Goal: Navigation & Orientation: Find specific page/section

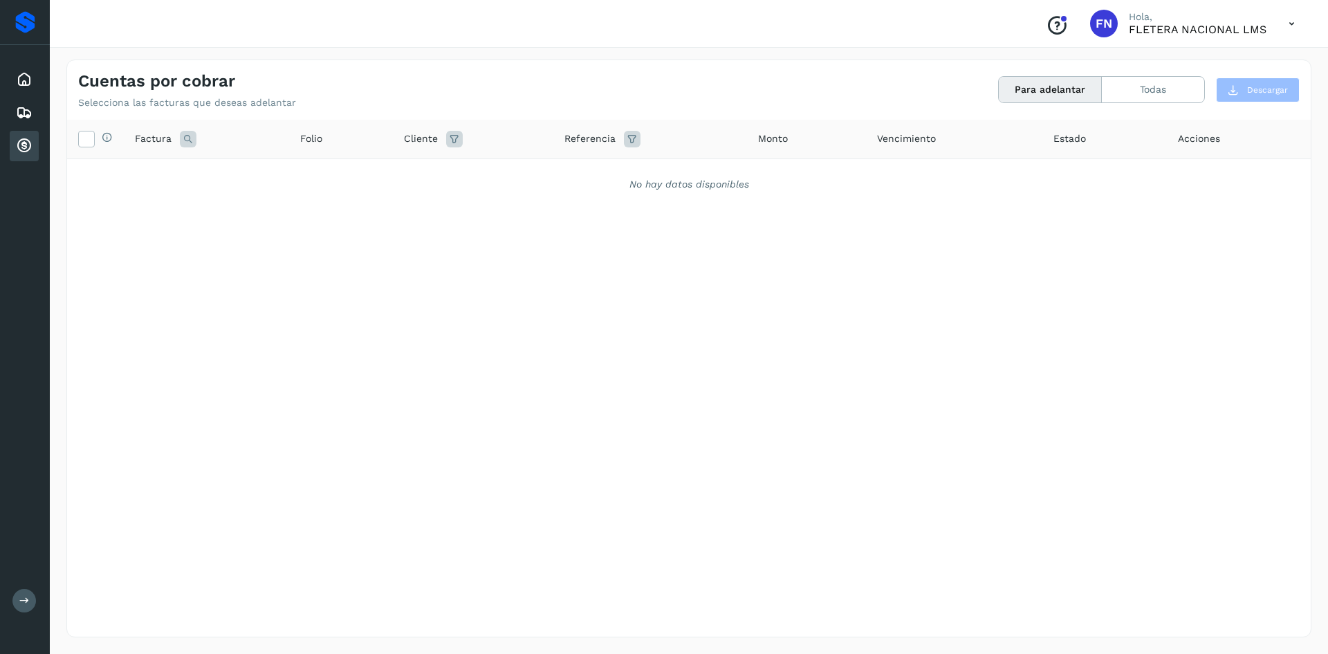
click at [1023, 85] on button "Para adelantar" at bounding box center [1050, 90] width 103 height 26
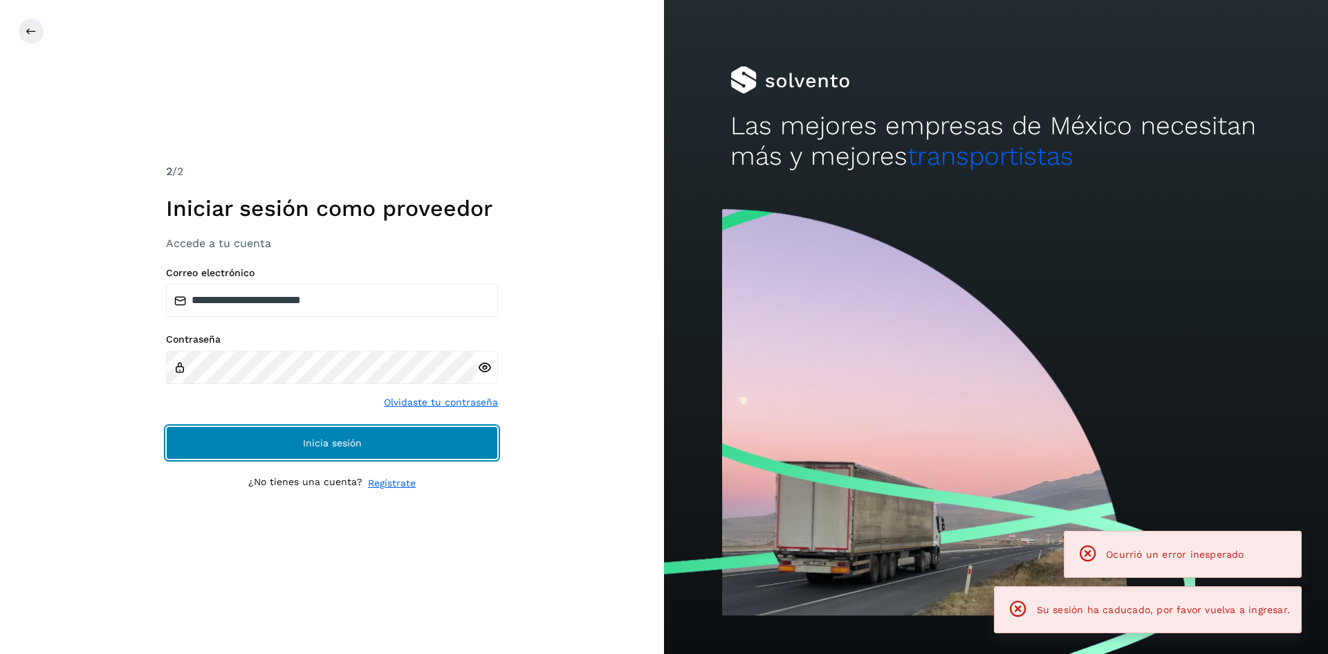
drag, startPoint x: 273, startPoint y: 449, endPoint x: 280, endPoint y: 445, distance: 7.7
click at [280, 445] on button "Inicia sesión" at bounding box center [332, 442] width 332 height 33
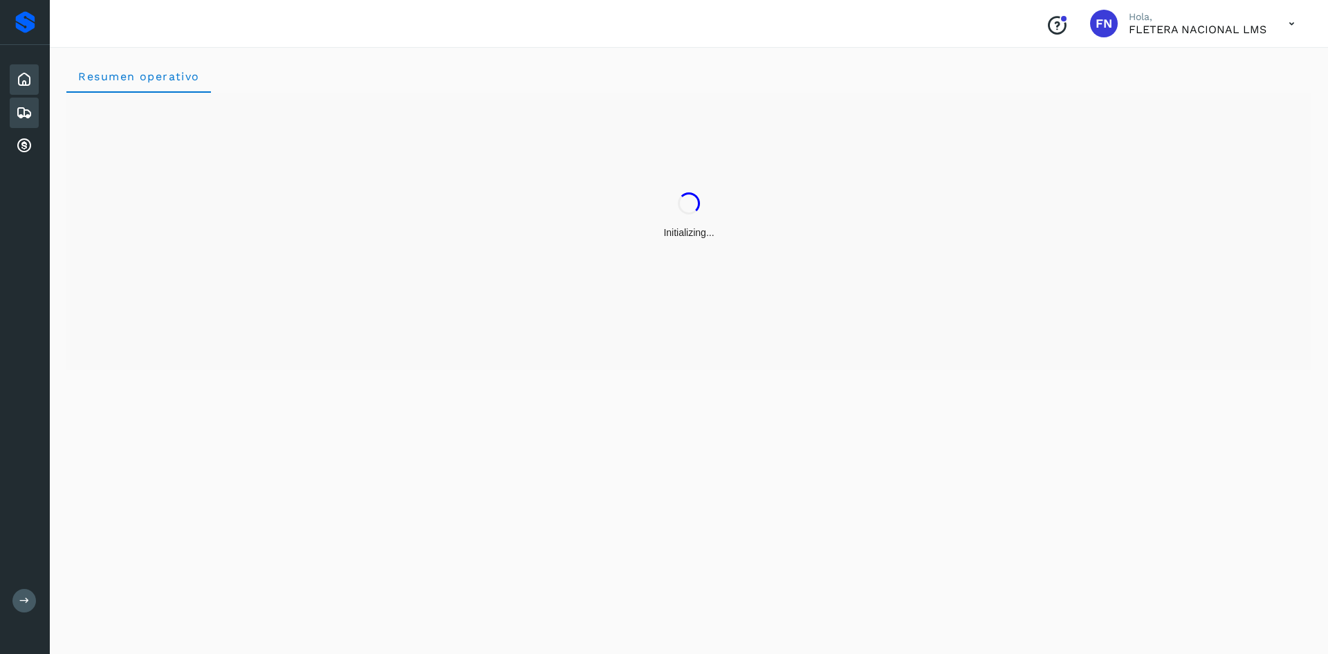
click at [30, 112] on icon at bounding box center [24, 112] width 17 height 17
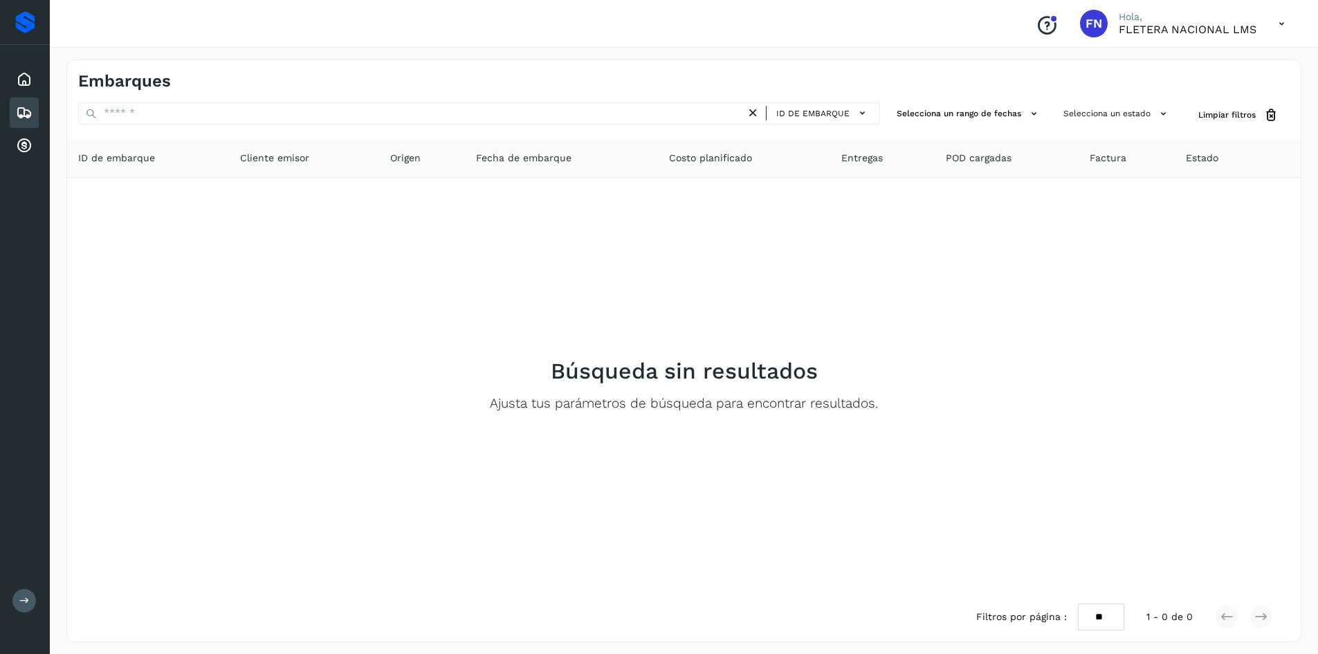
click at [1048, 24] on icon "Conoce nuestros beneficios" at bounding box center [1046, 26] width 22 height 22
click at [33, 22] on div "Proveedores" at bounding box center [25, 22] width 20 height 22
click at [15, 81] on div "Inicio" at bounding box center [24, 79] width 29 height 30
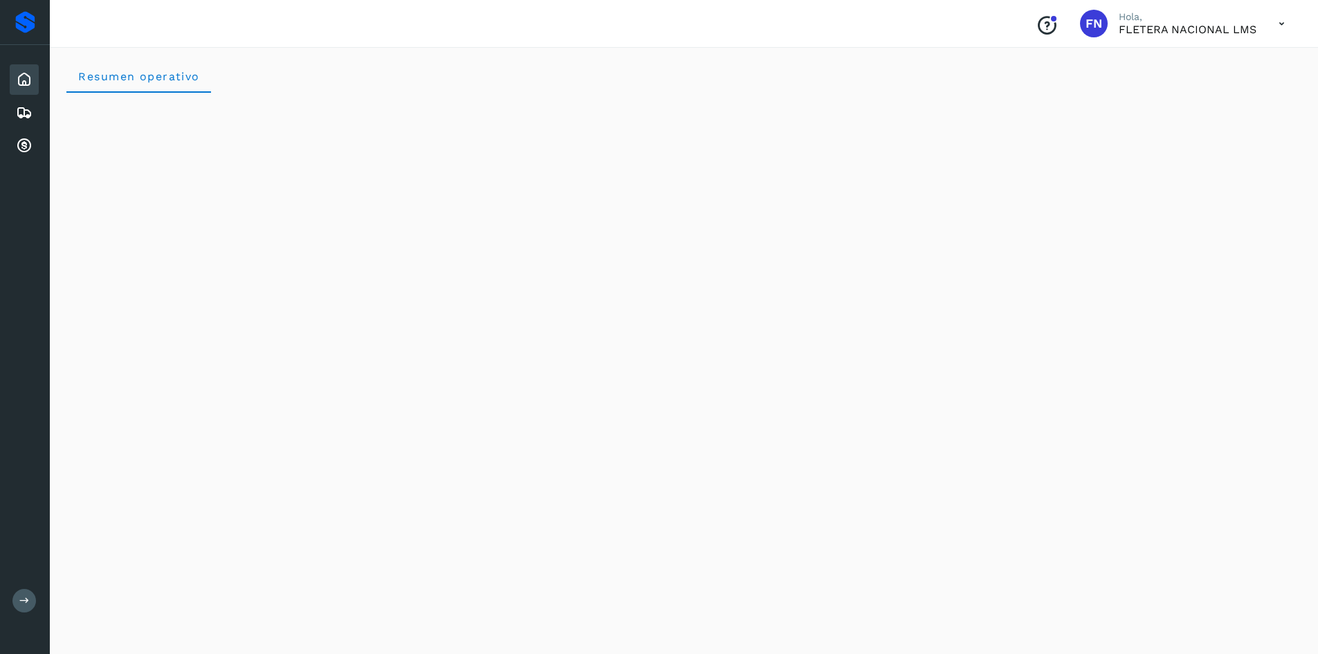
click at [1275, 19] on icon at bounding box center [1281, 24] width 28 height 28
click at [24, 117] on icon at bounding box center [24, 112] width 17 height 17
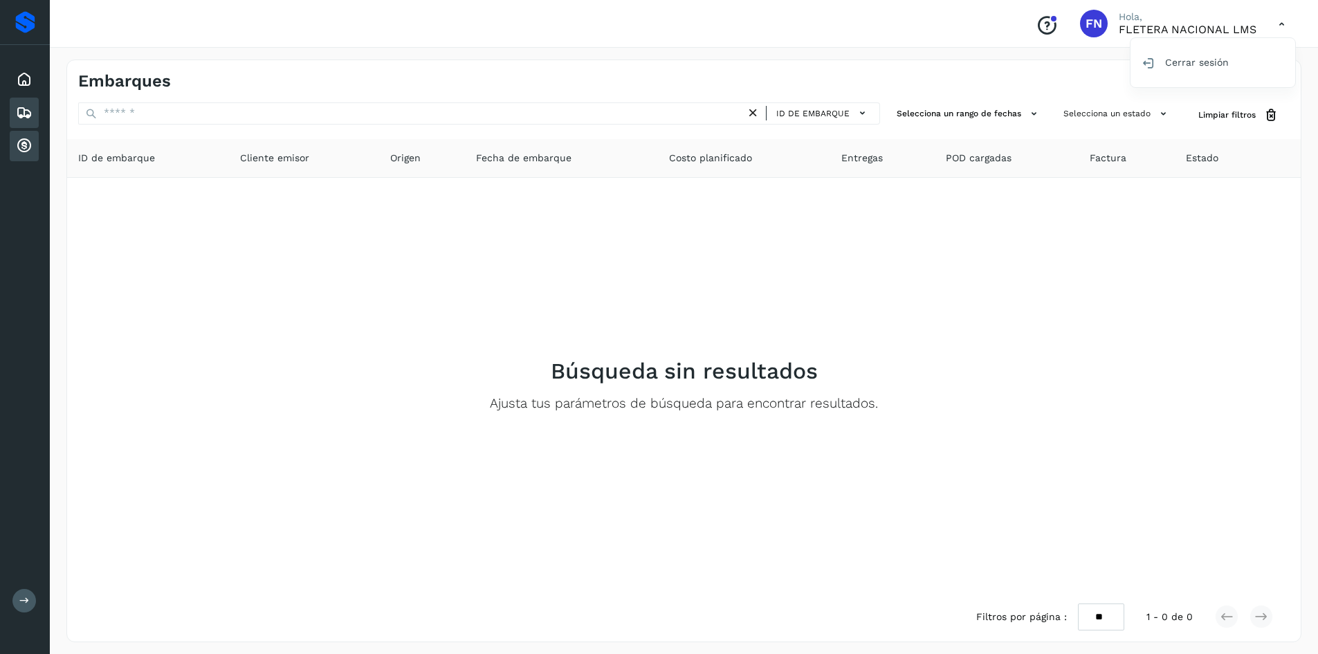
click at [17, 143] on icon at bounding box center [24, 146] width 17 height 17
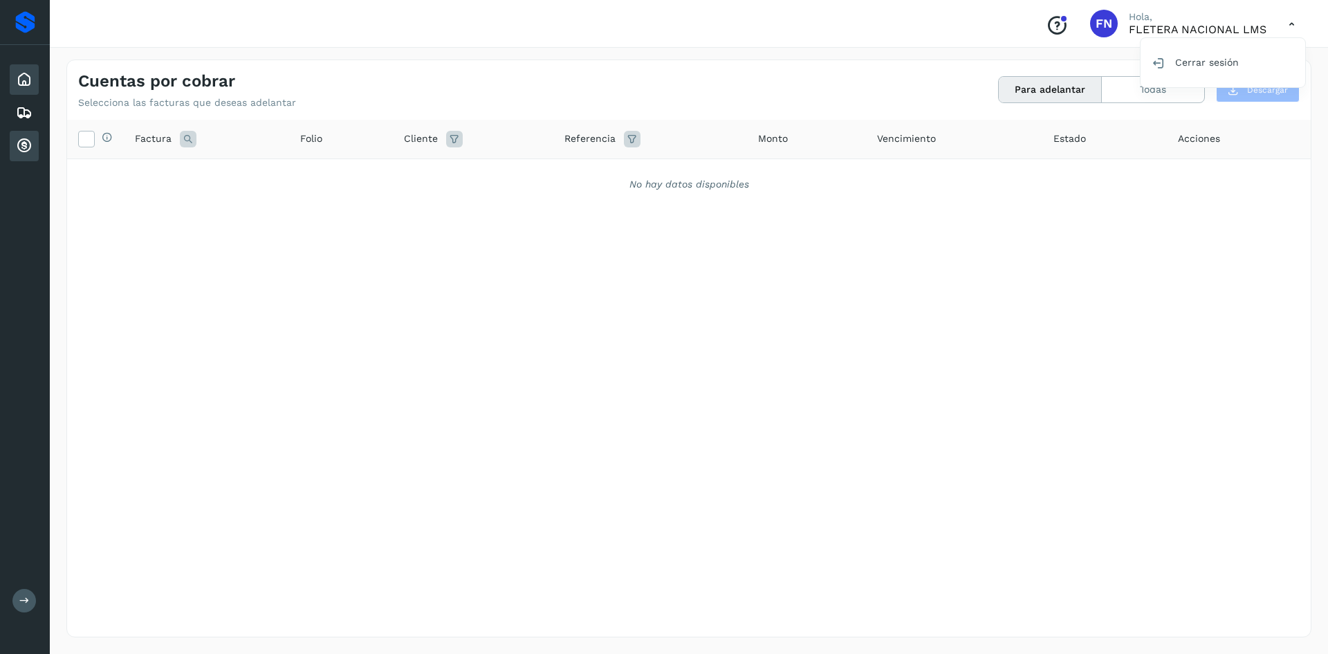
click at [37, 77] on div "Inicio" at bounding box center [24, 79] width 29 height 30
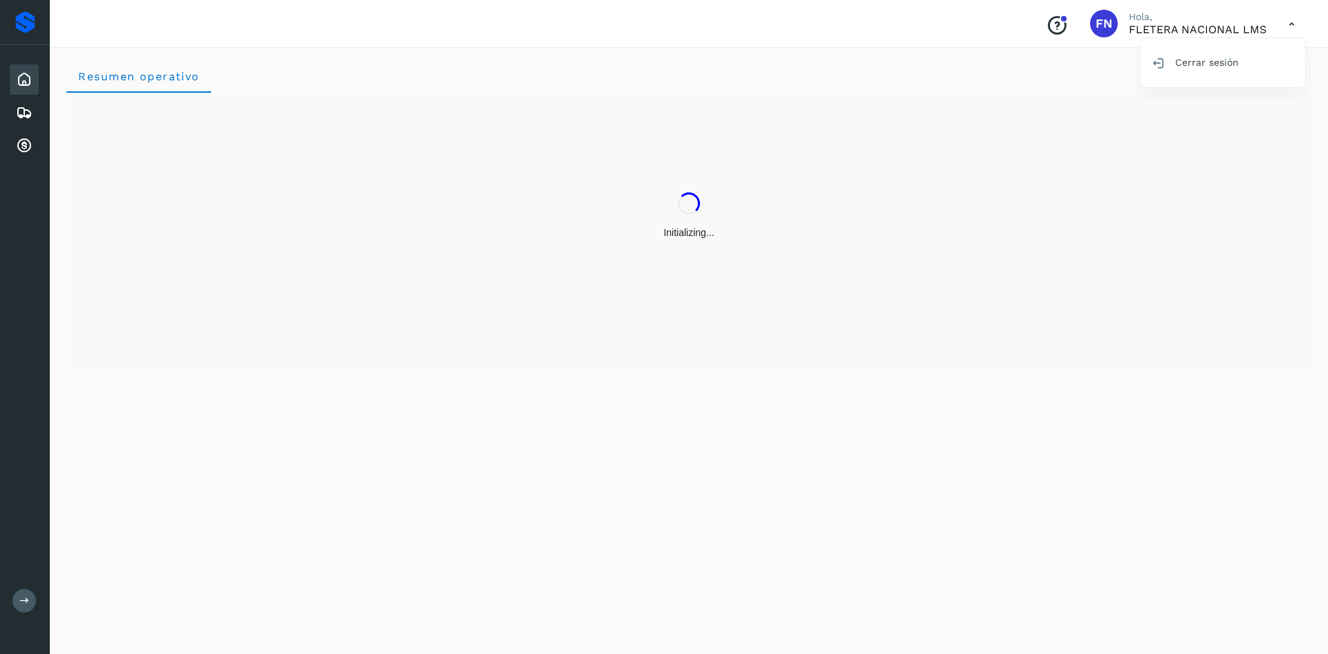
click at [779, 290] on div at bounding box center [664, 327] width 1328 height 654
